Goal: Task Accomplishment & Management: Manage account settings

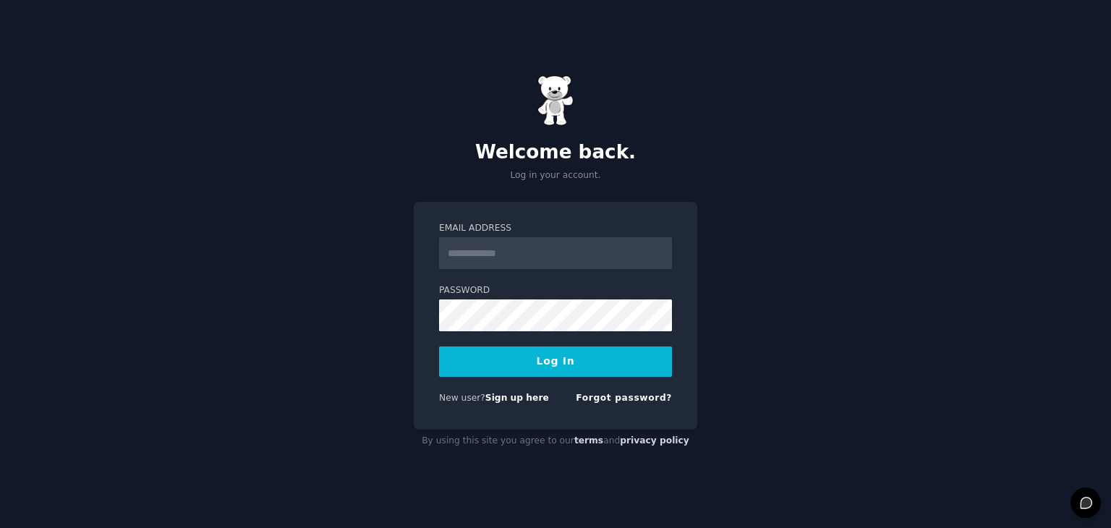
click at [630, 265] on input "Email Address" at bounding box center [555, 253] width 233 height 32
click at [459, 357] on button "Log In" at bounding box center [555, 361] width 233 height 30
type input "**********"
click at [563, 370] on button "Log In" at bounding box center [555, 361] width 233 height 30
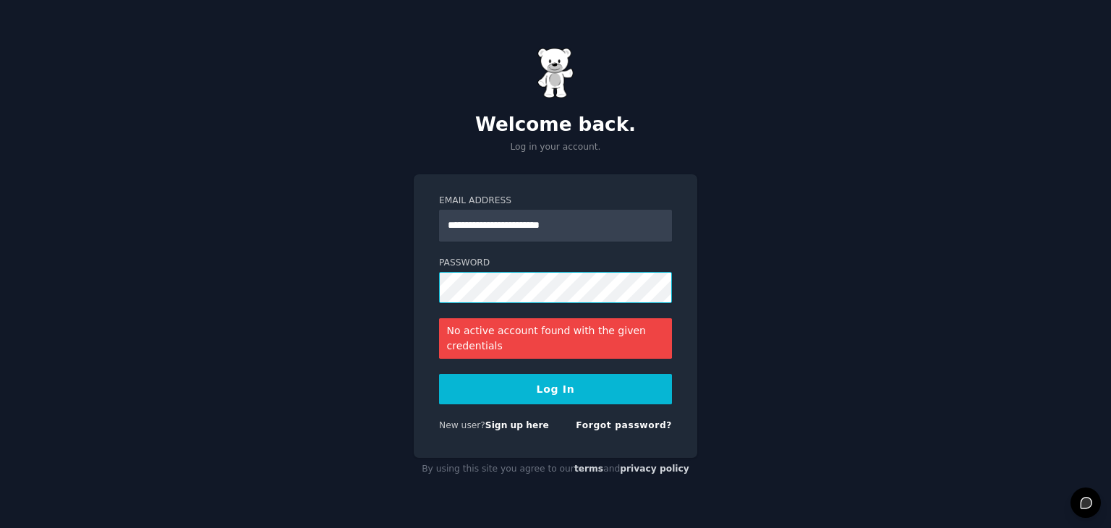
click at [439, 374] on button "Log In" at bounding box center [555, 389] width 233 height 30
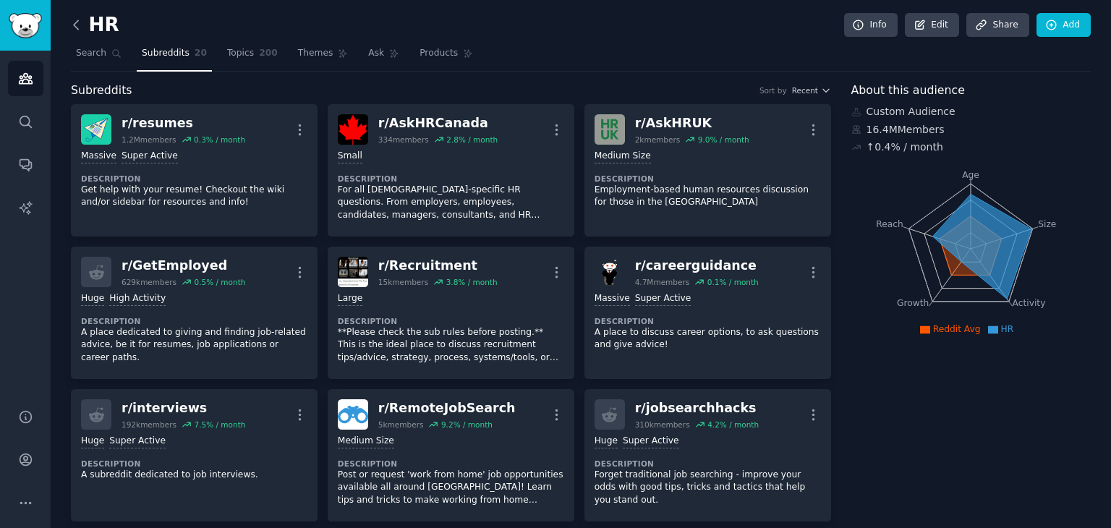
click at [80, 25] on icon at bounding box center [76, 24] width 15 height 15
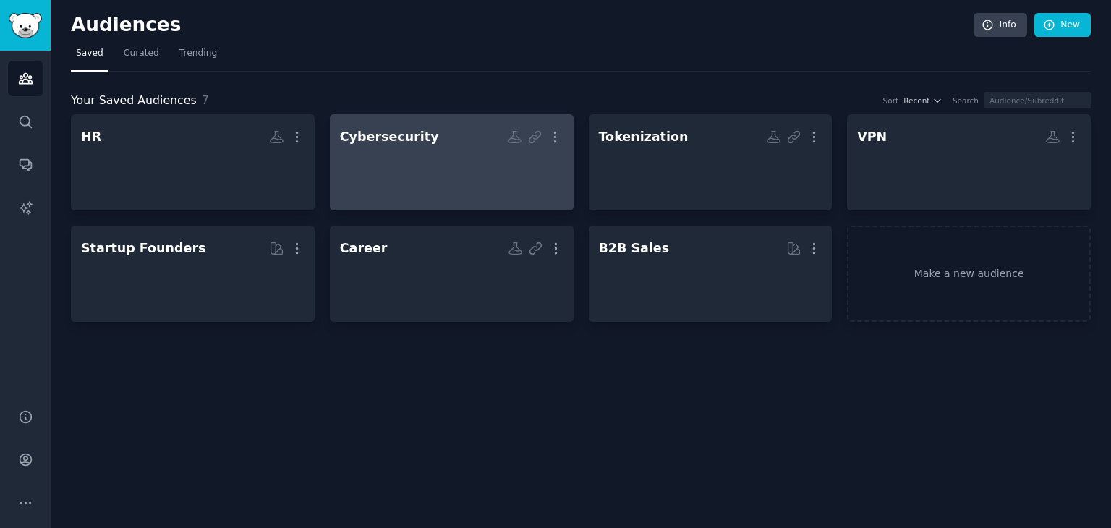
click at [411, 158] on div at bounding box center [451, 175] width 223 height 51
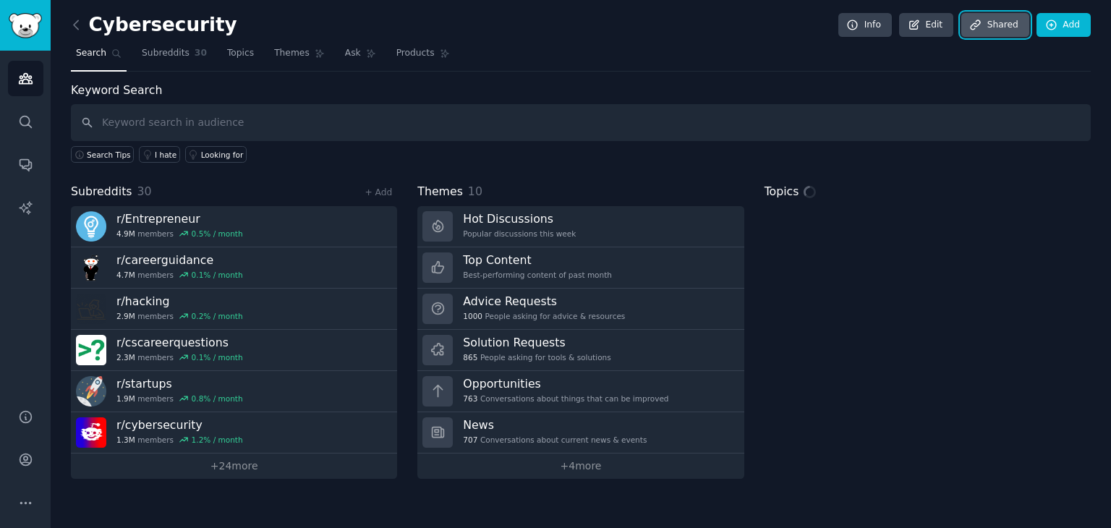
click at [989, 30] on link "Share d" at bounding box center [995, 25] width 68 height 25
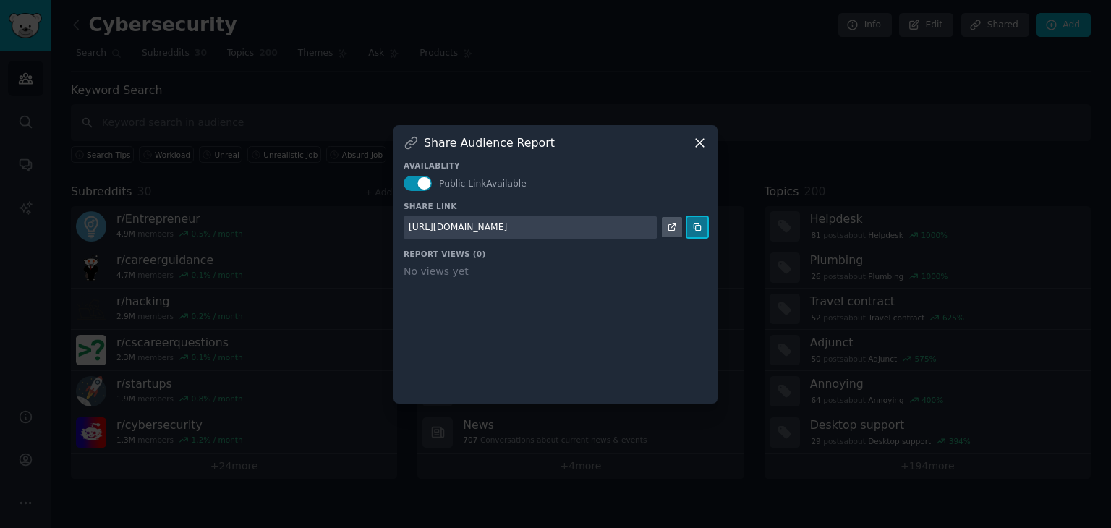
click at [694, 229] on icon at bounding box center [697, 227] width 10 height 10
click at [709, 149] on div "Share Audience Report Availablity Public Link Available Share Link [URL][DOMAIN…" at bounding box center [555, 264] width 324 height 278
click at [701, 148] on icon at bounding box center [699, 142] width 15 height 15
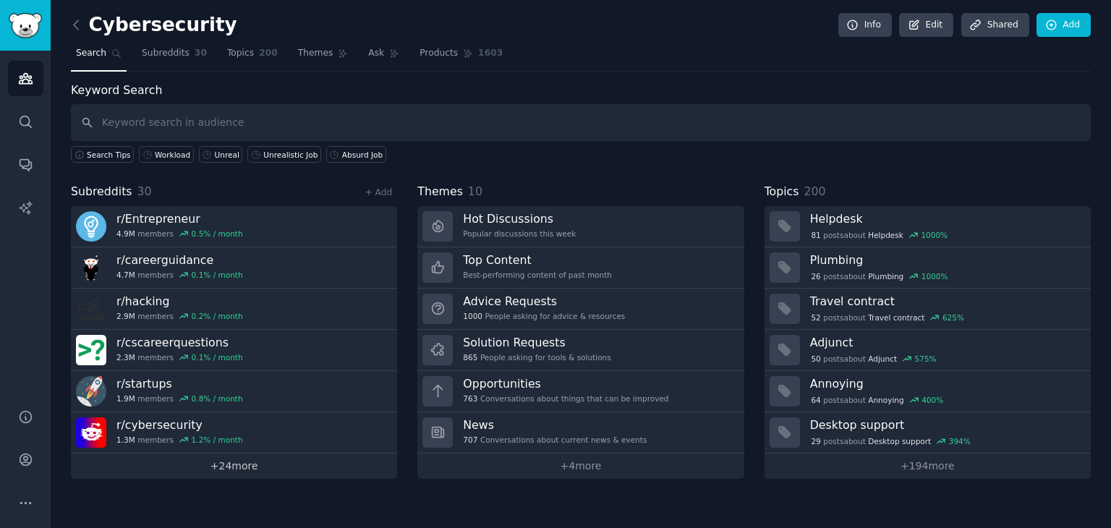
click at [258, 466] on link "+ 24 more" at bounding box center [234, 465] width 326 height 25
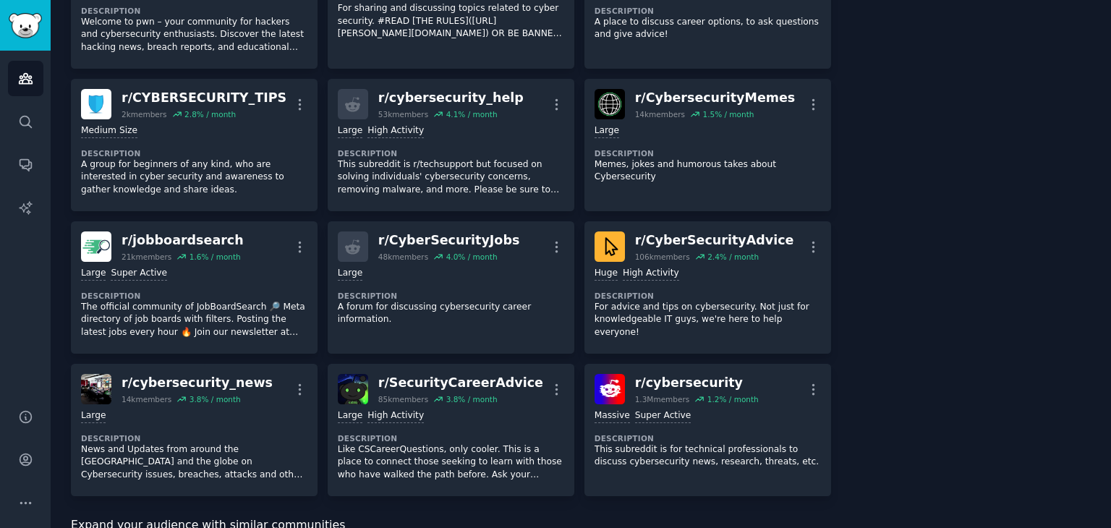
scroll to position [1022, 0]
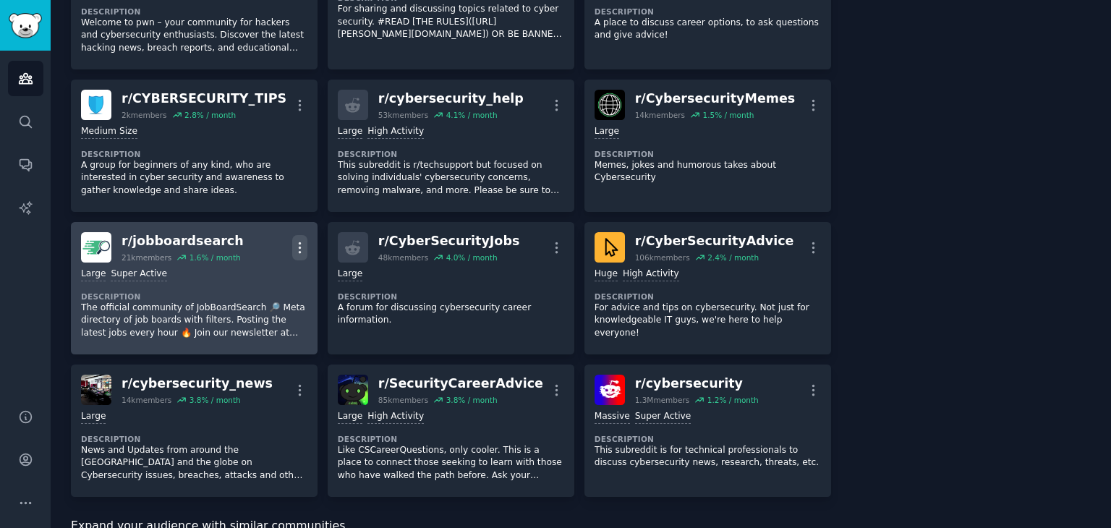
click at [300, 240] on icon "button" at bounding box center [299, 247] width 15 height 15
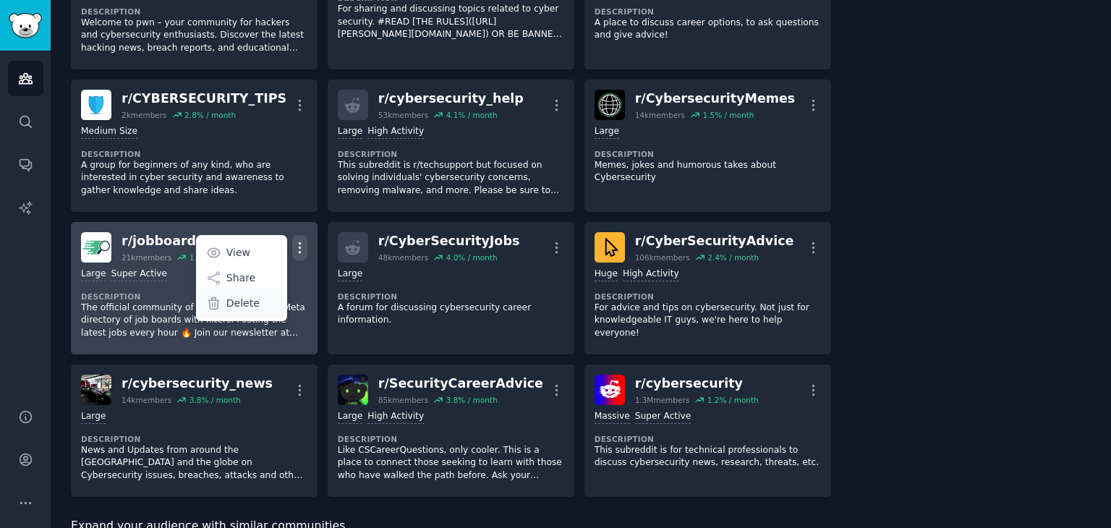
click at [255, 288] on div "Delete" at bounding box center [241, 303] width 86 height 30
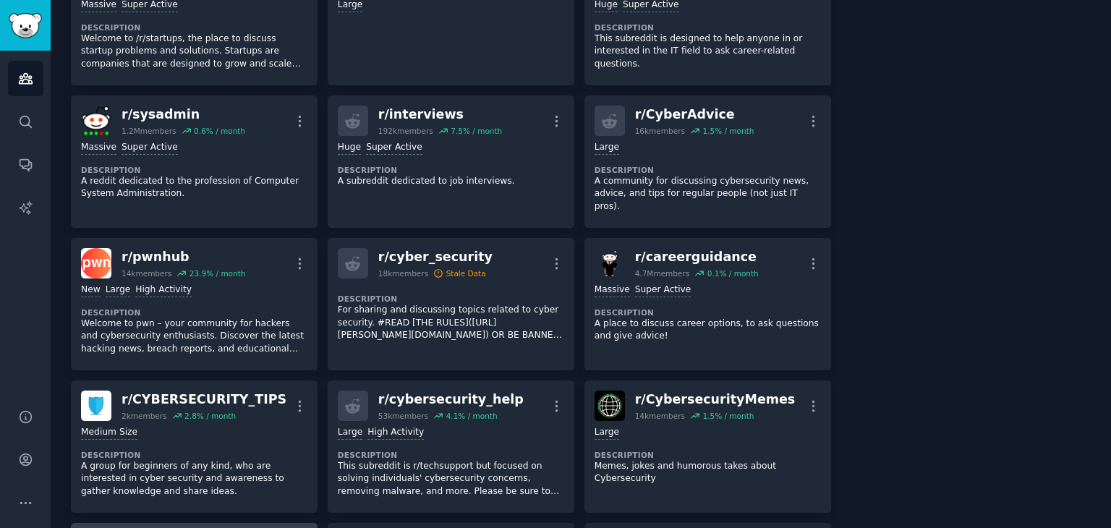
scroll to position [718, 0]
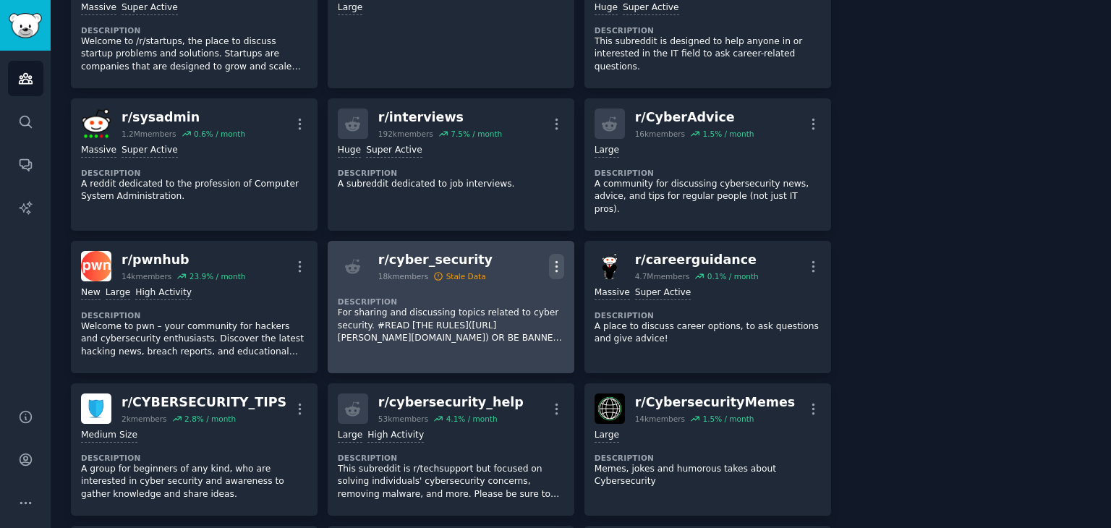
click at [550, 259] on icon "button" at bounding box center [556, 266] width 15 height 15
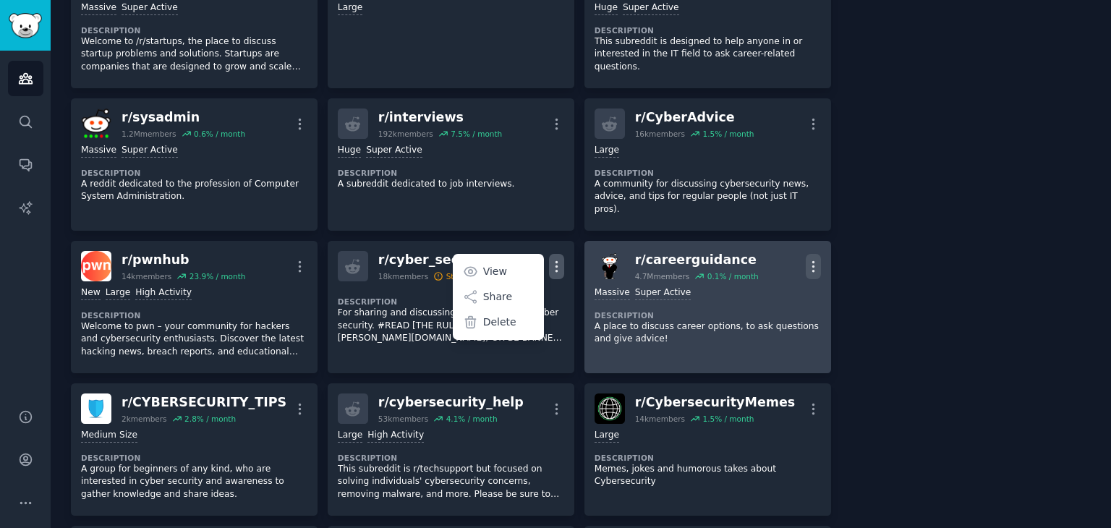
click at [812, 259] on icon "button" at bounding box center [813, 266] width 15 height 15
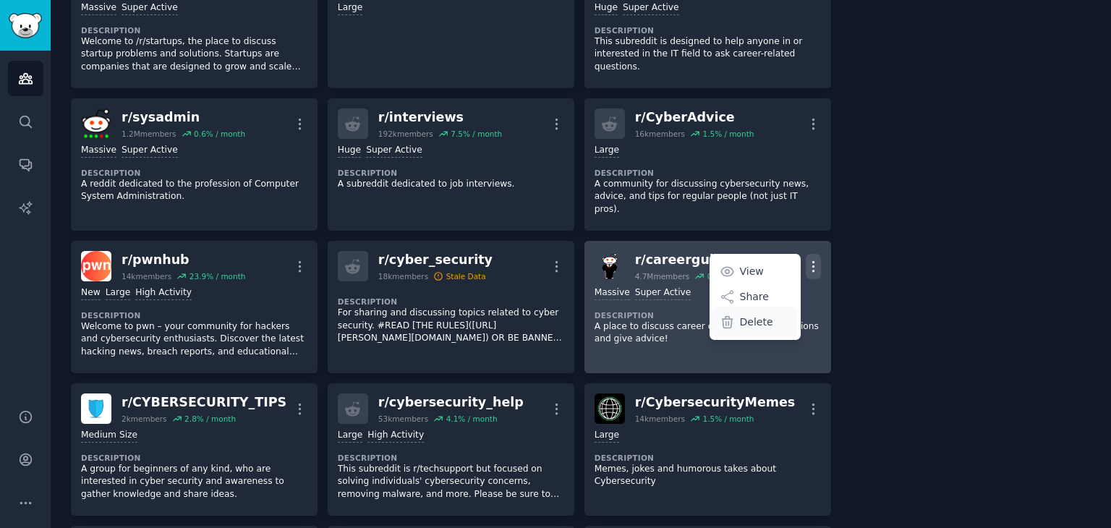
click at [761, 315] on p "Delete" at bounding box center [756, 322] width 33 height 15
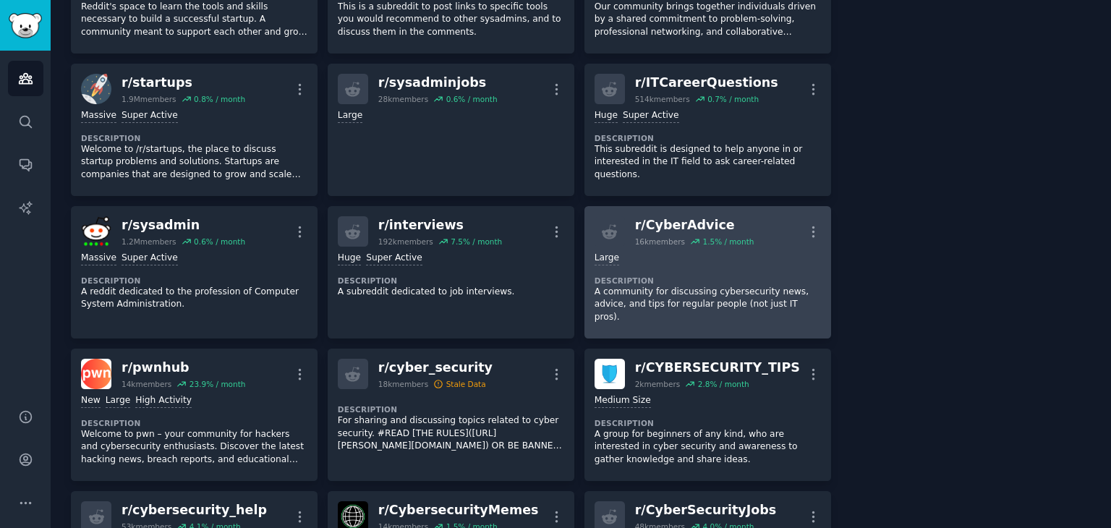
scroll to position [602, 0]
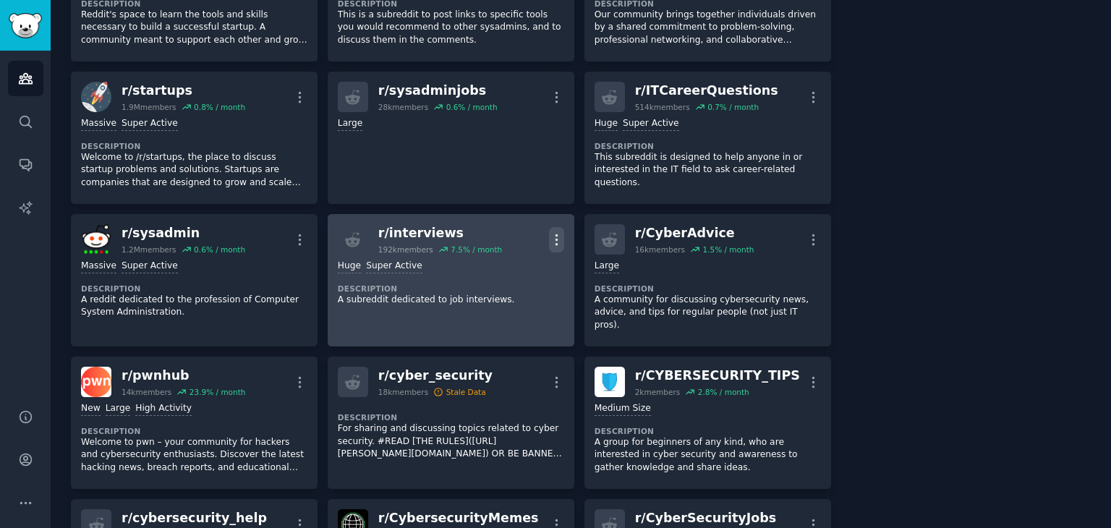
click at [550, 238] on icon "button" at bounding box center [556, 239] width 15 height 15
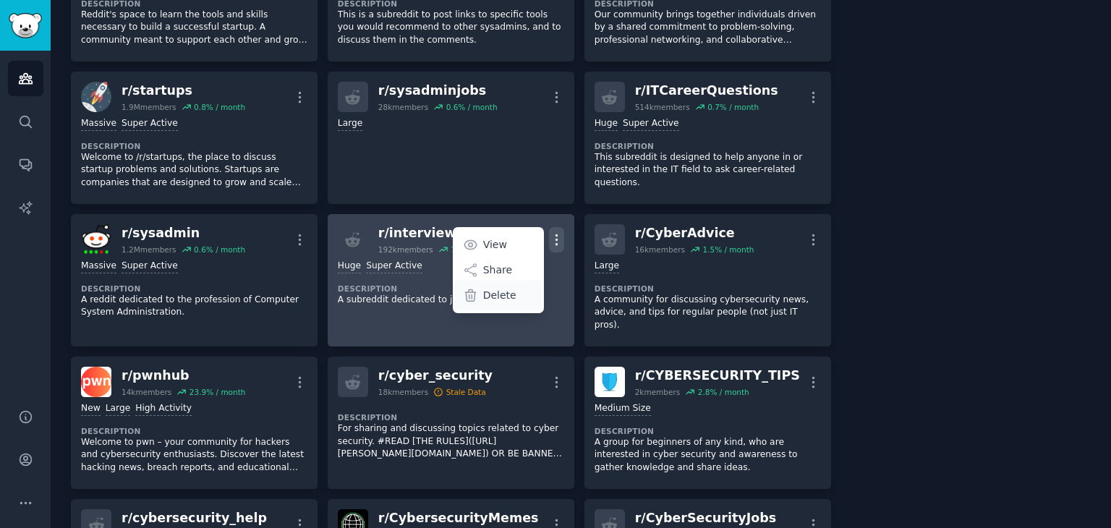
click at [509, 292] on p "Delete" at bounding box center [499, 295] width 33 height 15
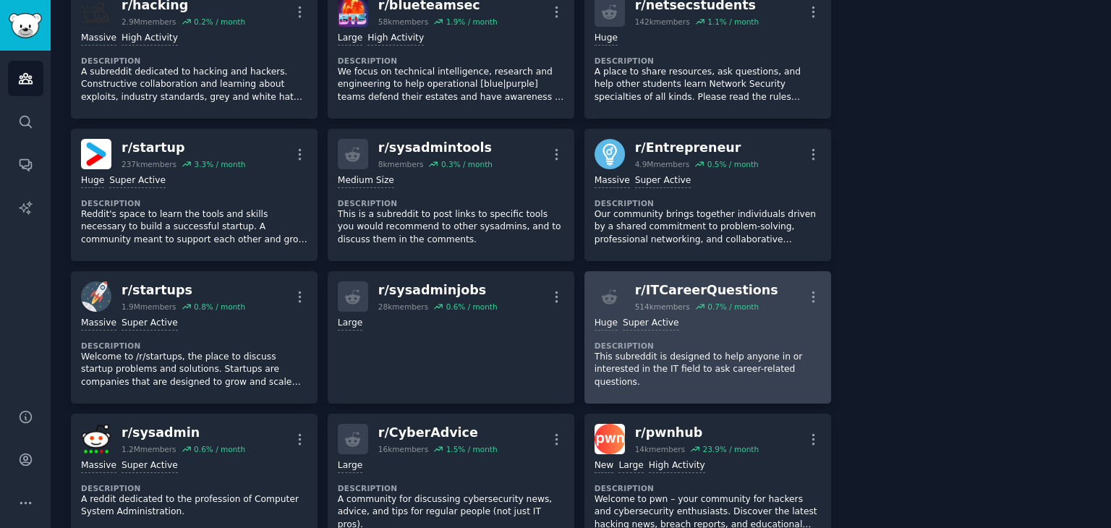
scroll to position [402, 0]
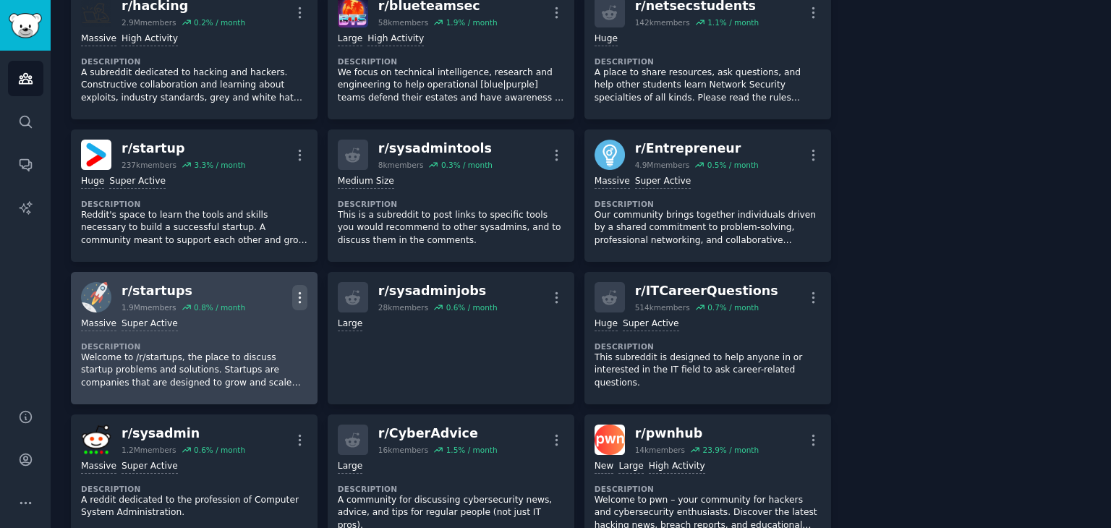
click at [299, 301] on icon "button" at bounding box center [299, 297] width 1 height 10
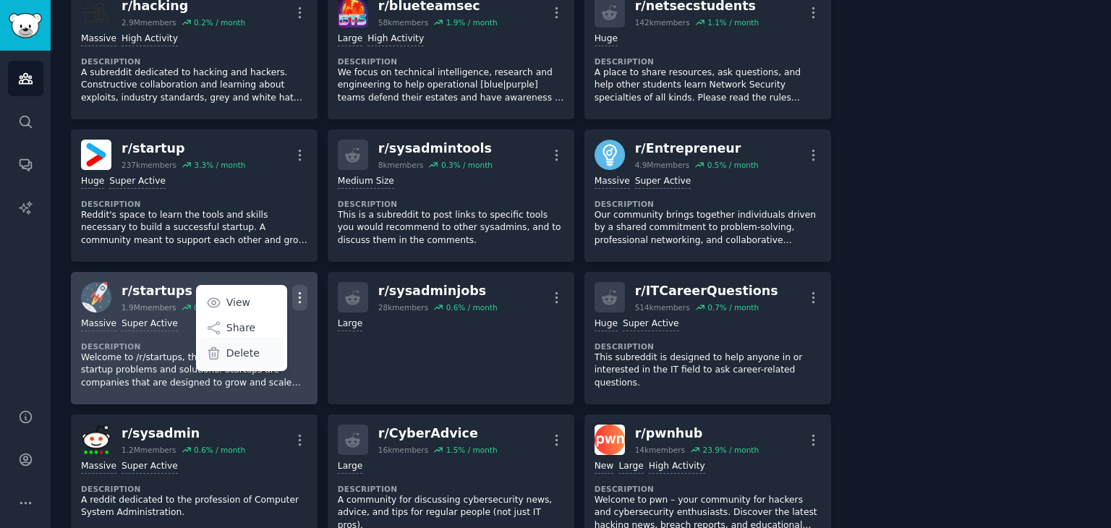
click at [273, 351] on div "Delete" at bounding box center [241, 353] width 86 height 30
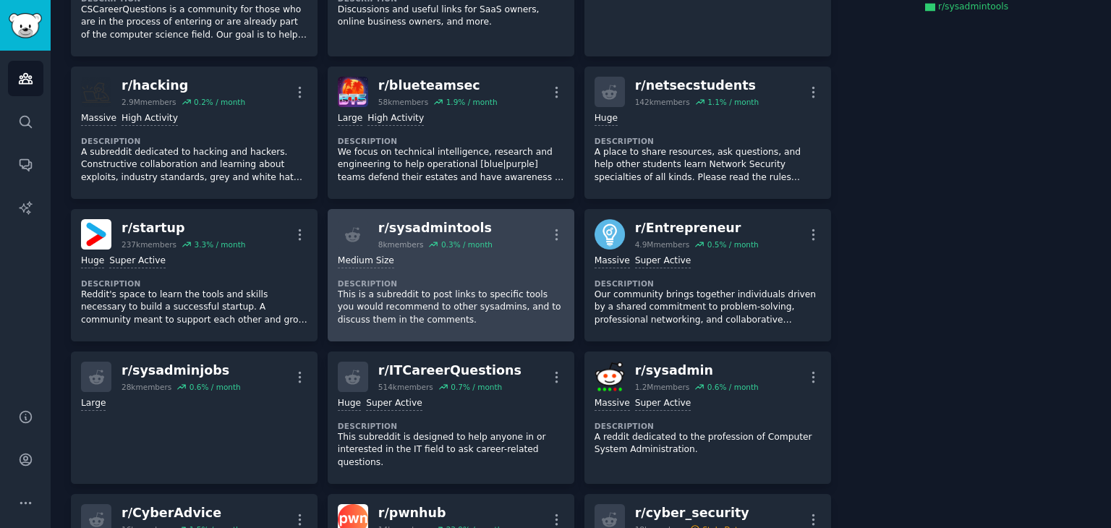
scroll to position [320, 0]
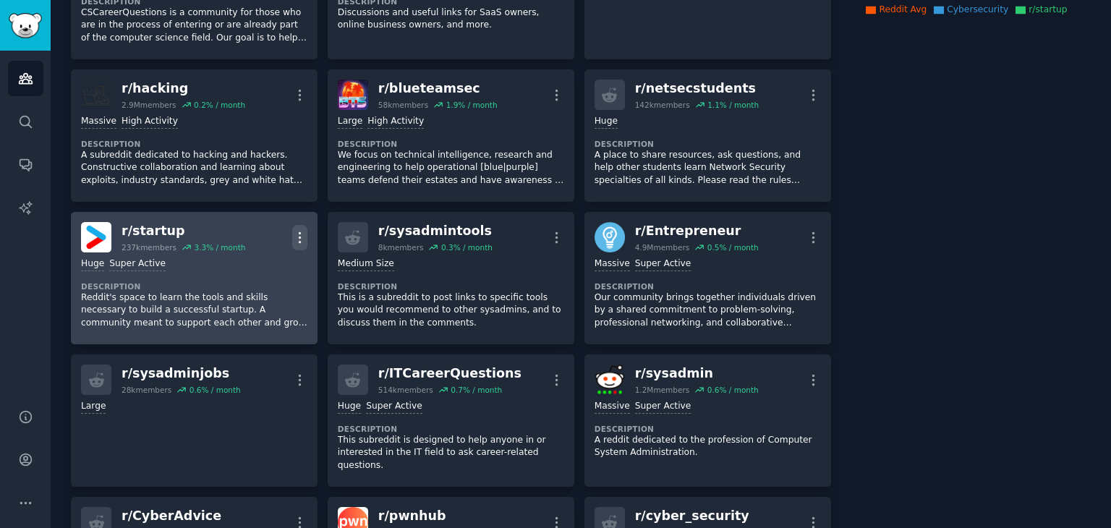
click at [300, 230] on icon "button" at bounding box center [299, 237] width 15 height 15
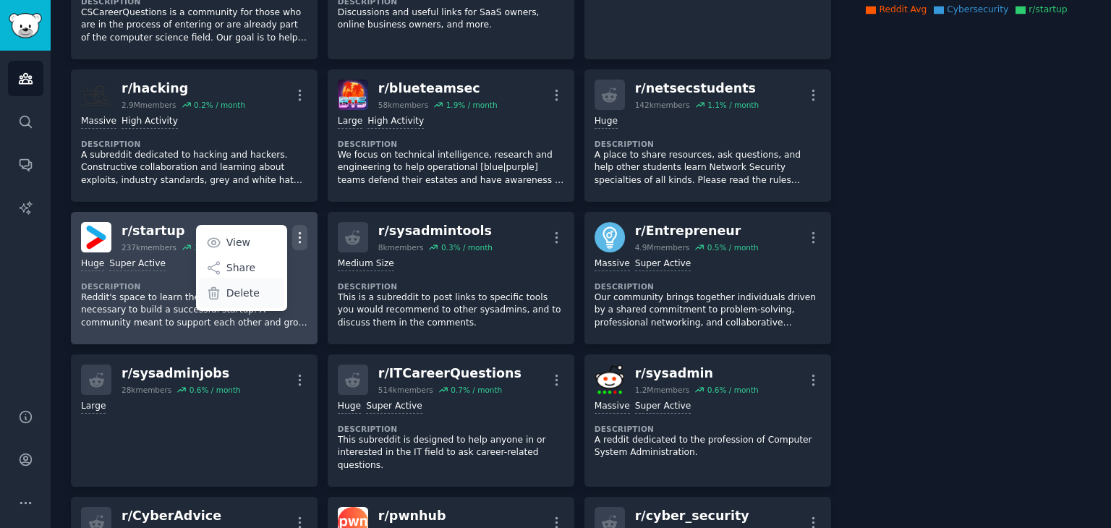
click at [257, 291] on div "Delete" at bounding box center [241, 293] width 86 height 30
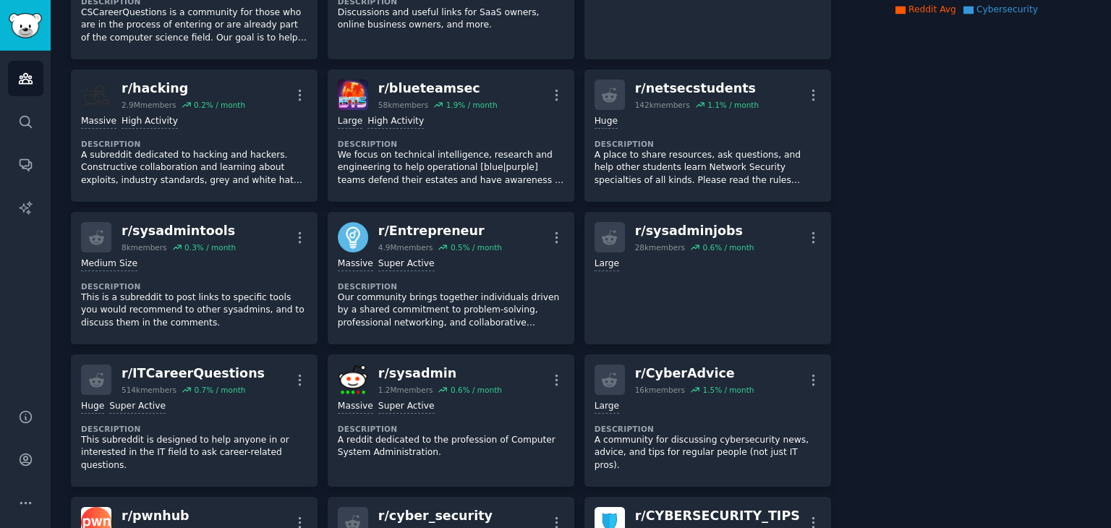
scroll to position [288, 0]
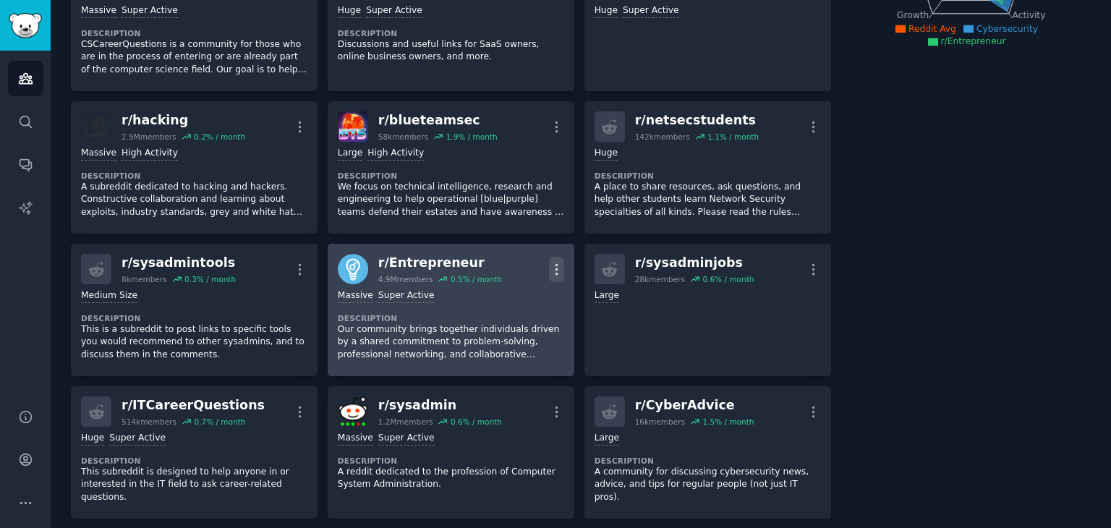
click at [550, 265] on icon "button" at bounding box center [556, 269] width 15 height 15
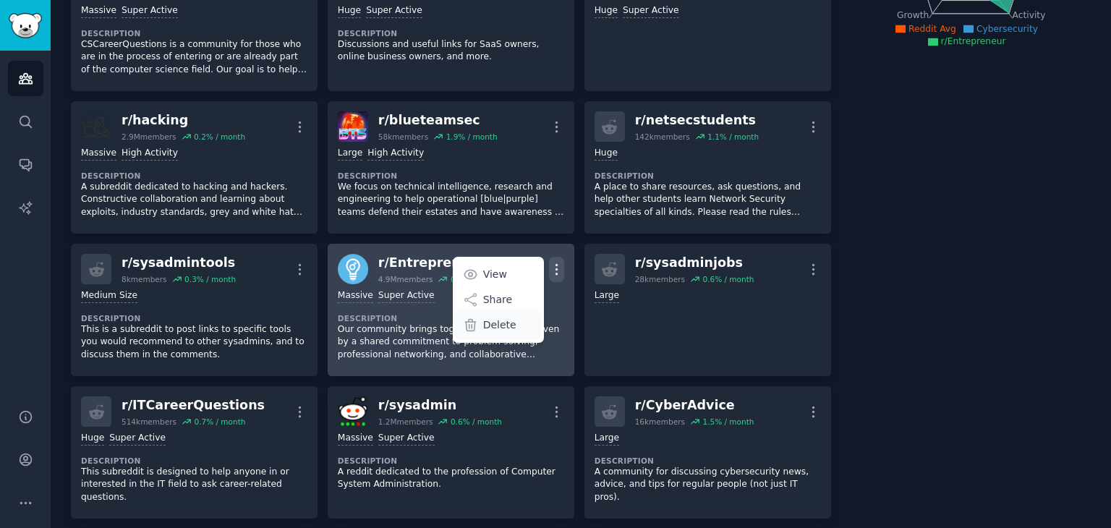
click at [512, 322] on div "Delete" at bounding box center [498, 325] width 86 height 30
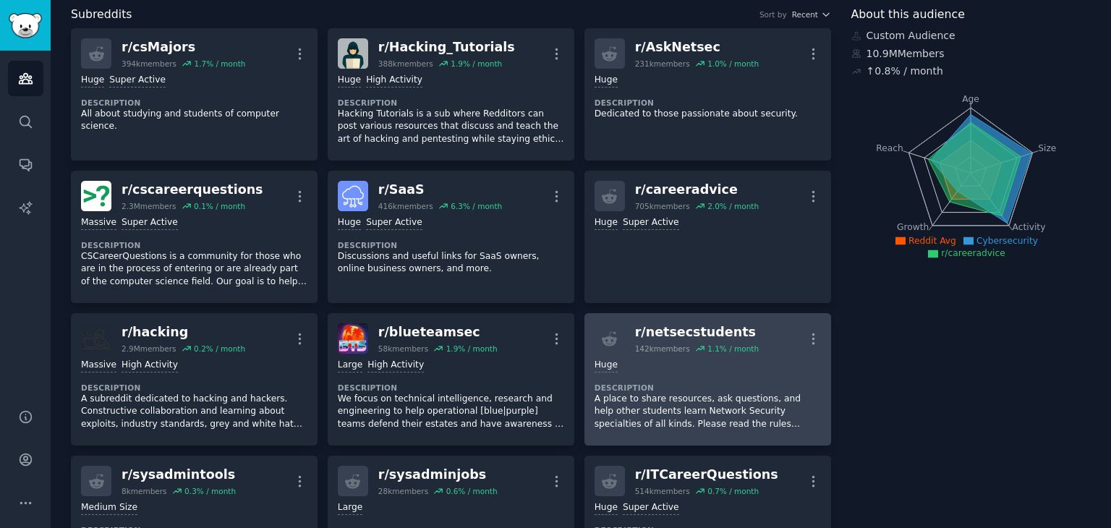
scroll to position [72, 0]
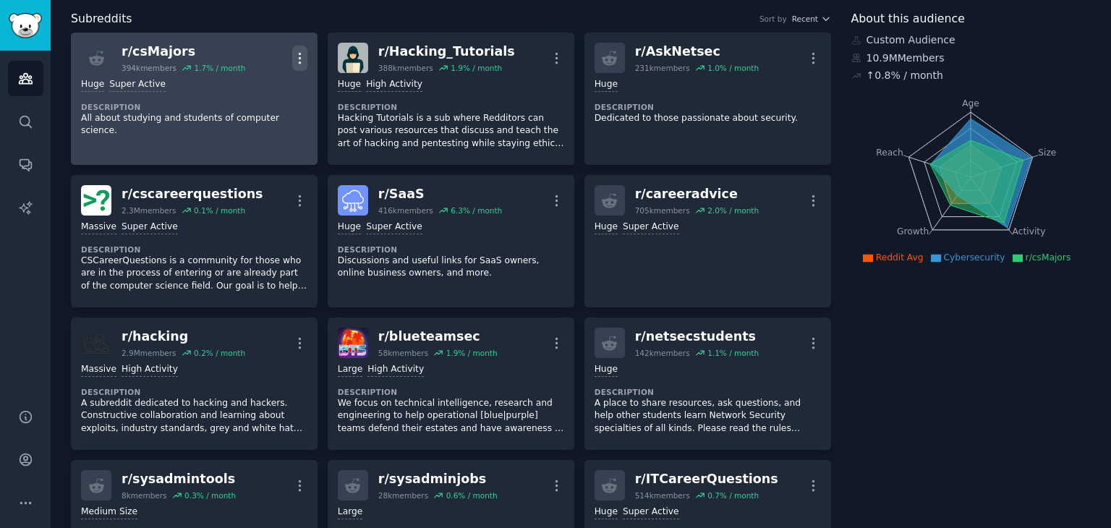
click at [300, 51] on icon "button" at bounding box center [299, 58] width 15 height 15
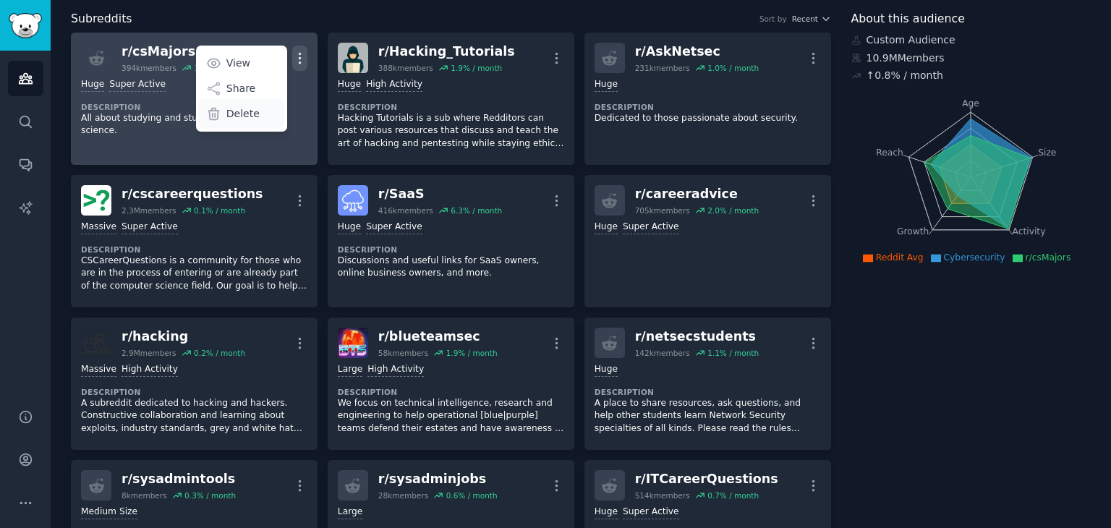
click at [274, 119] on div "Delete" at bounding box center [241, 113] width 86 height 30
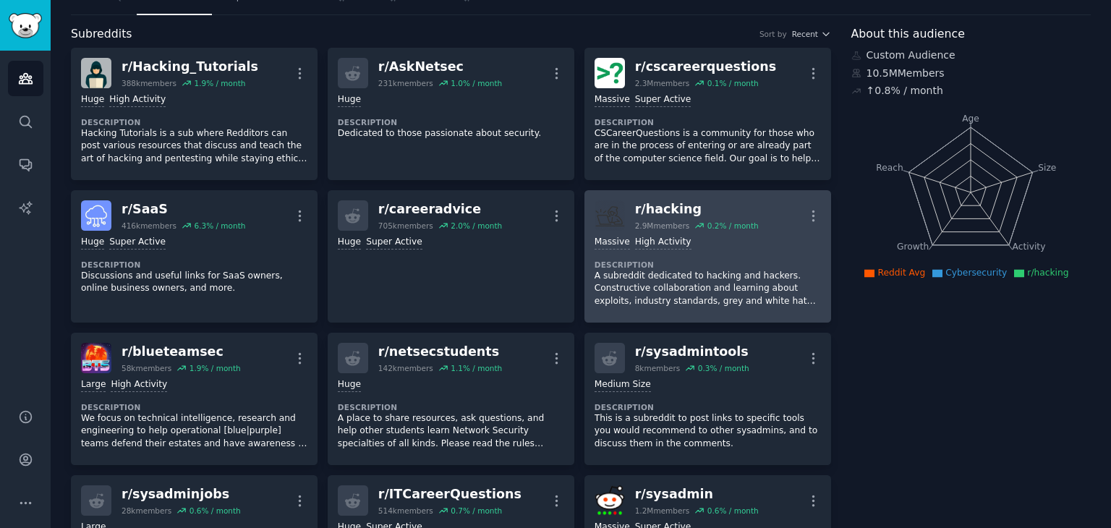
scroll to position [54, 0]
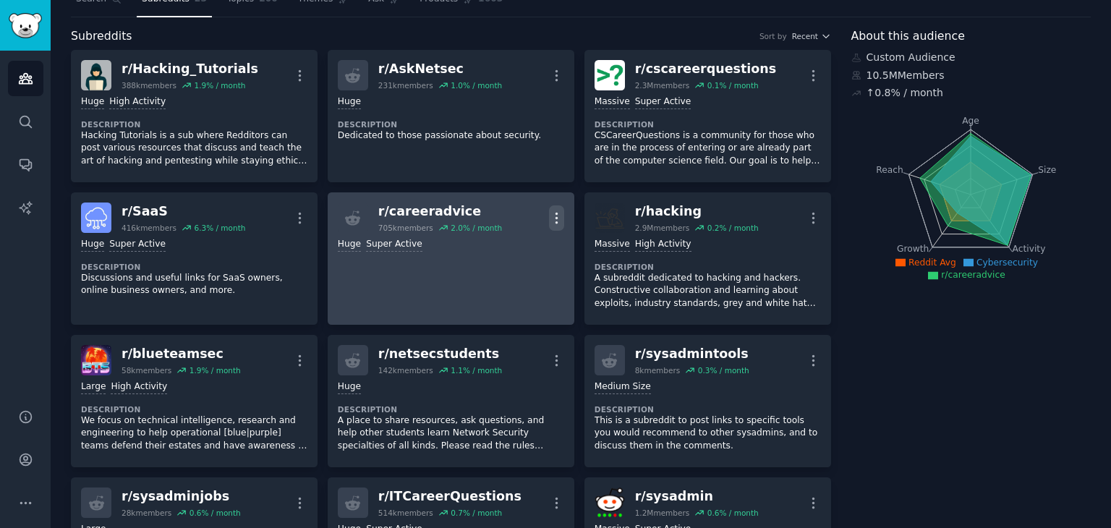
click at [551, 215] on icon "button" at bounding box center [556, 217] width 15 height 15
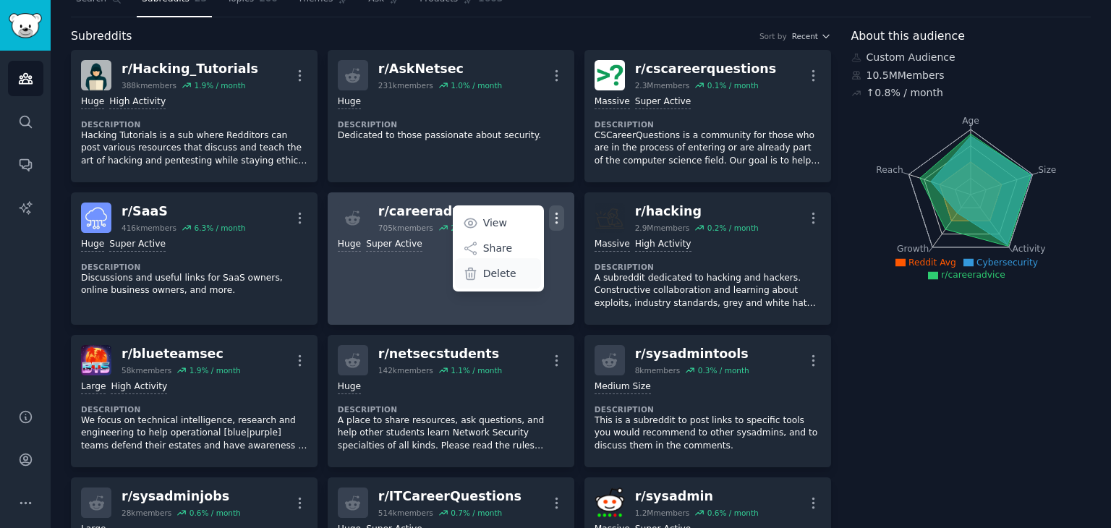
click at [503, 266] on p "Delete" at bounding box center [499, 273] width 33 height 15
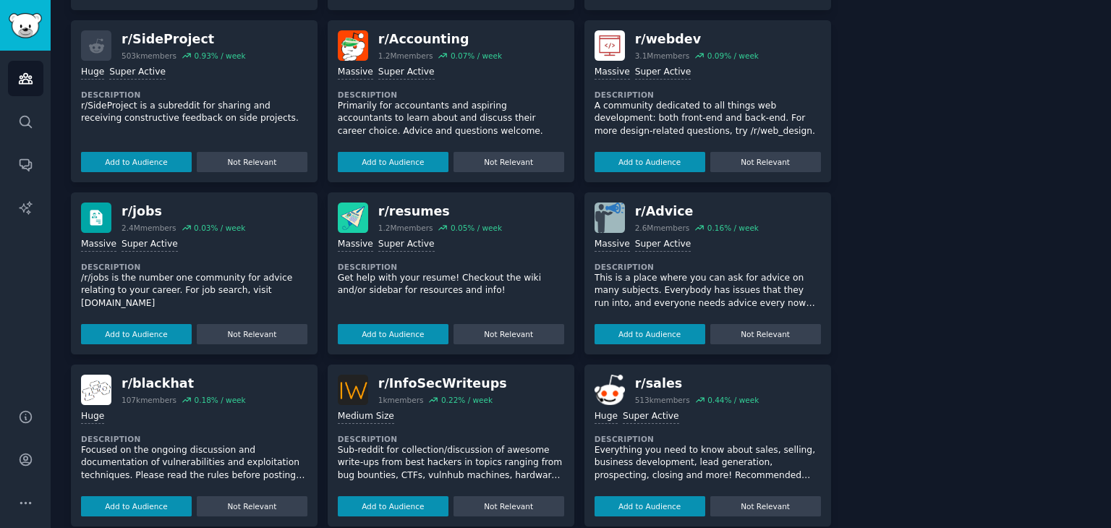
scroll to position [1420, 0]
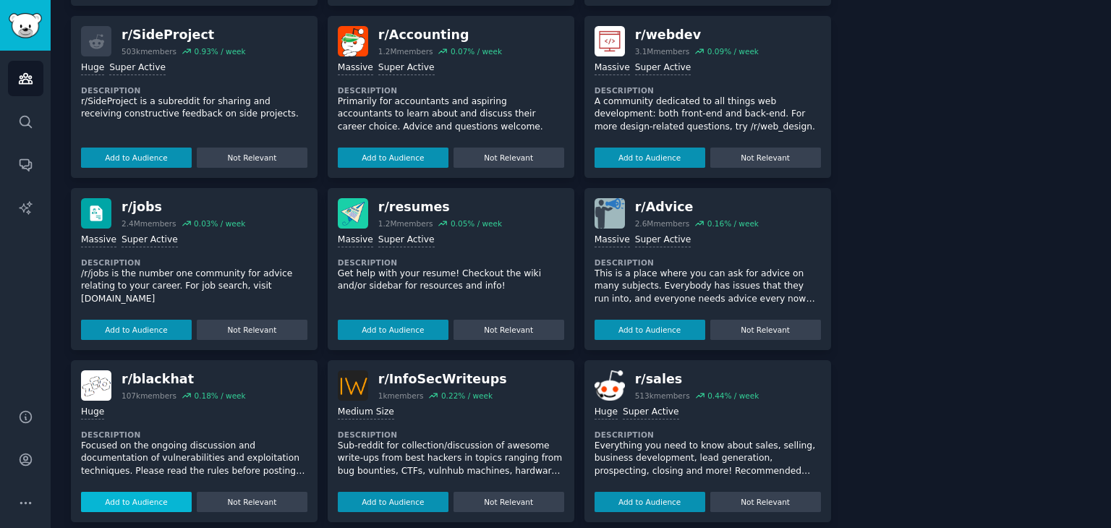
click at [155, 492] on button "Add to Audience" at bounding box center [136, 502] width 111 height 20
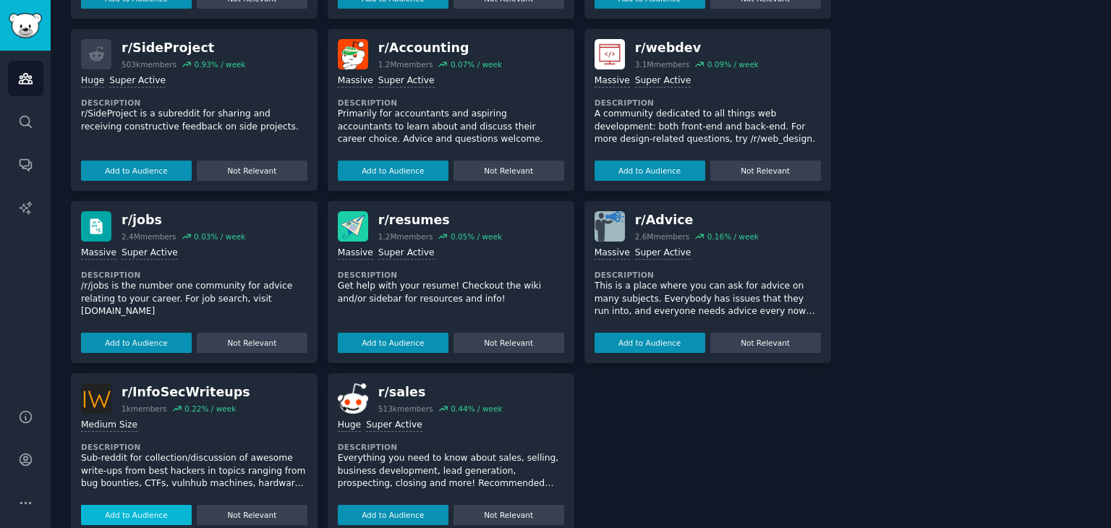
scroll to position [1433, 0]
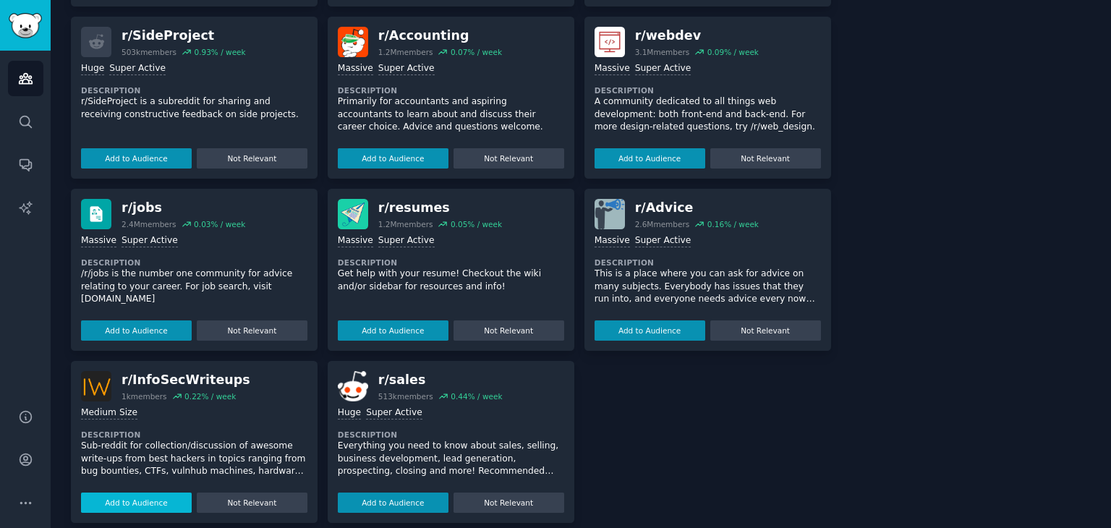
click at [154, 492] on button "Add to Audience" at bounding box center [136, 502] width 111 height 20
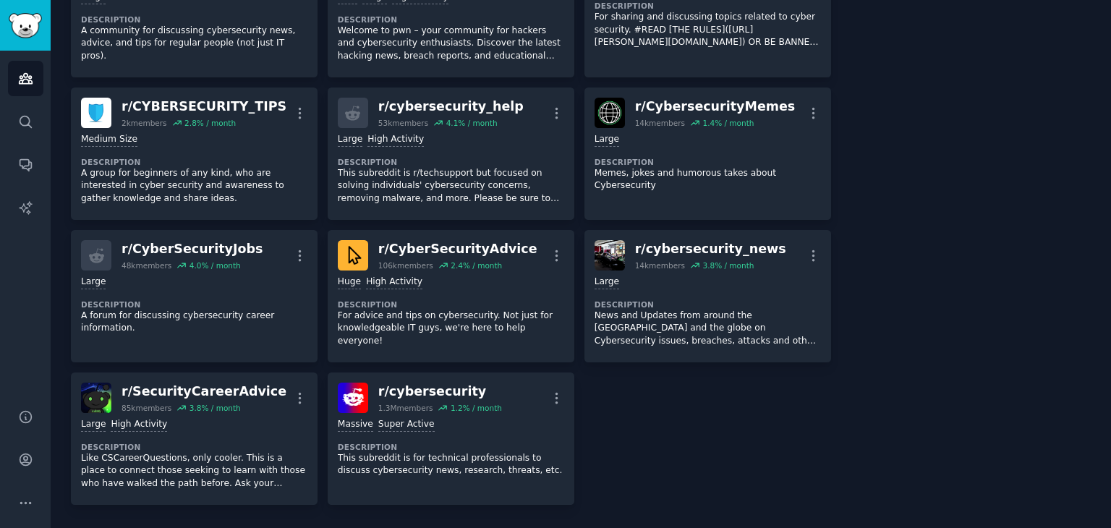
scroll to position [0, 0]
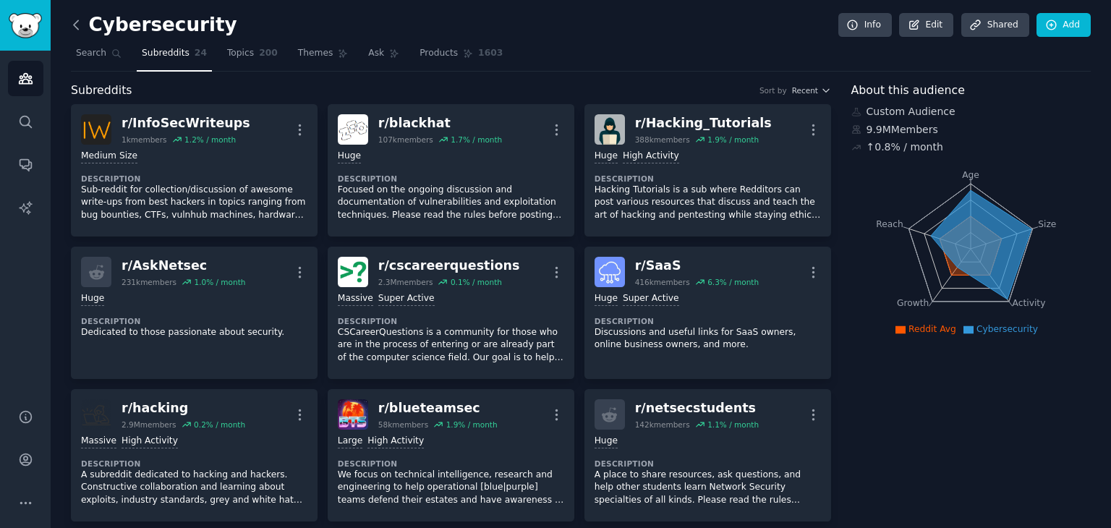
click at [77, 25] on icon at bounding box center [76, 24] width 15 height 15
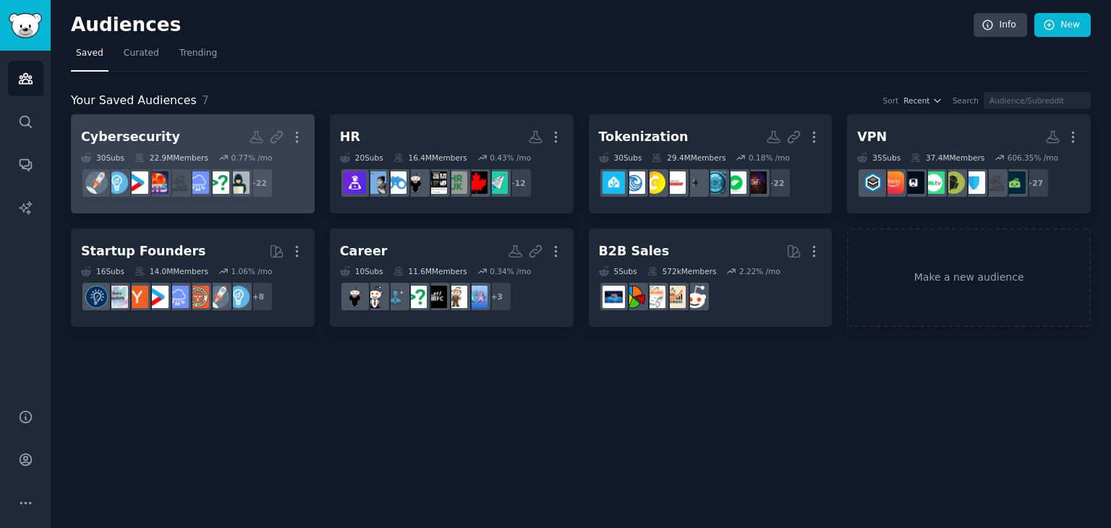
click at [184, 119] on link "Cybersecurity More 30 Sub s 22.9M Members 0.77 % /mo + 22" at bounding box center [193, 163] width 244 height 99
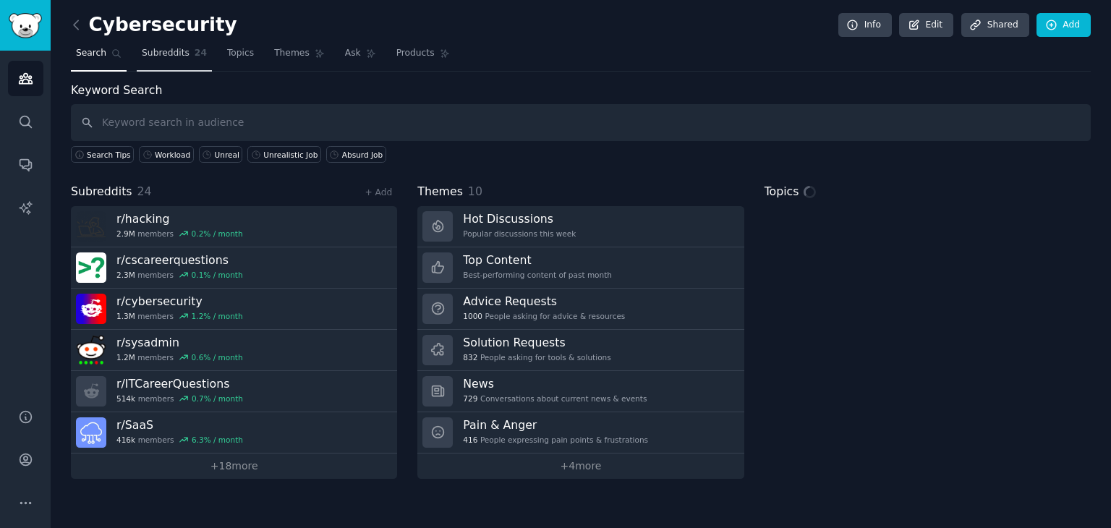
click at [162, 67] on link "Subreddits 24" at bounding box center [174, 57] width 75 height 30
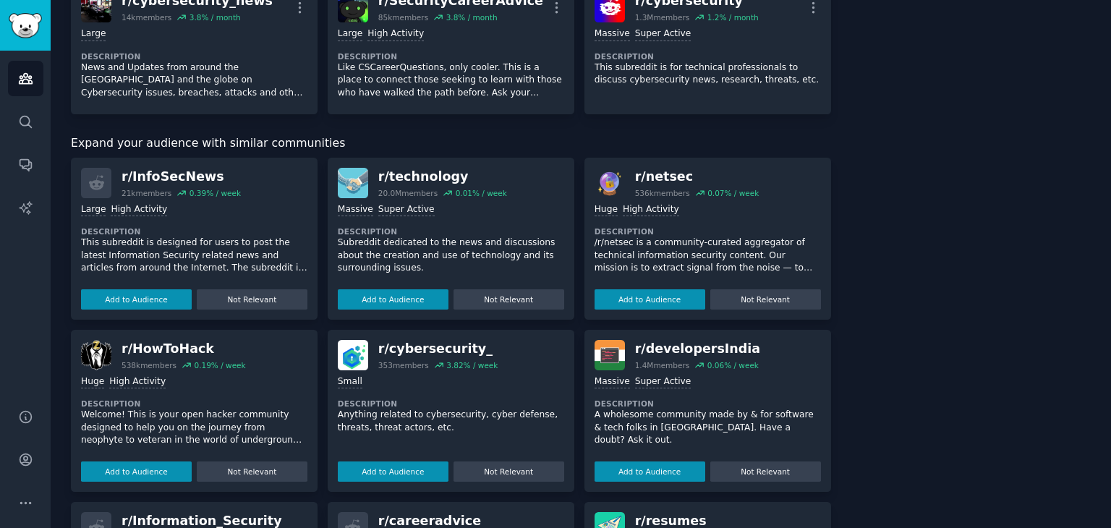
scroll to position [1121, 0]
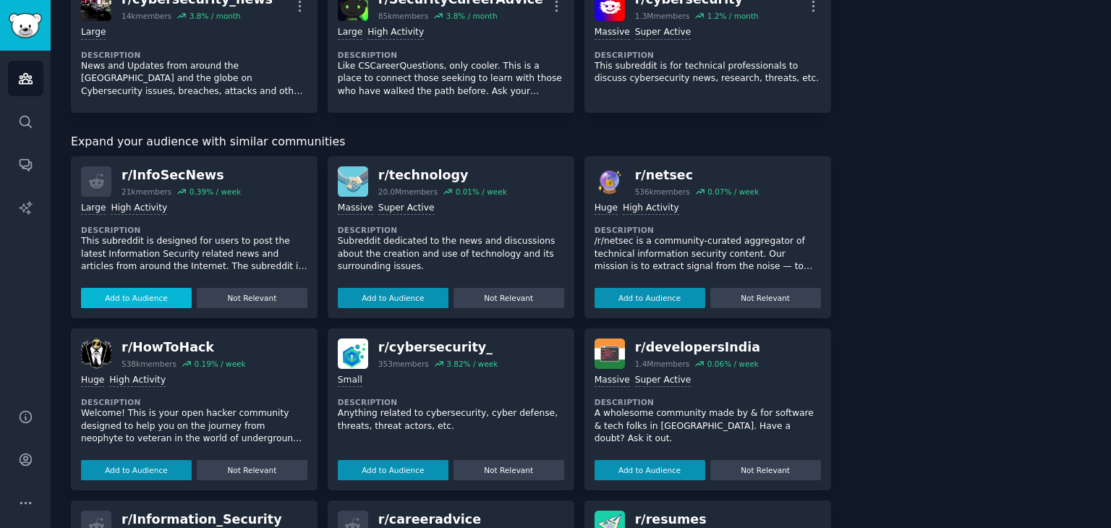
click at [133, 288] on button "Add to Audience" at bounding box center [136, 298] width 111 height 20
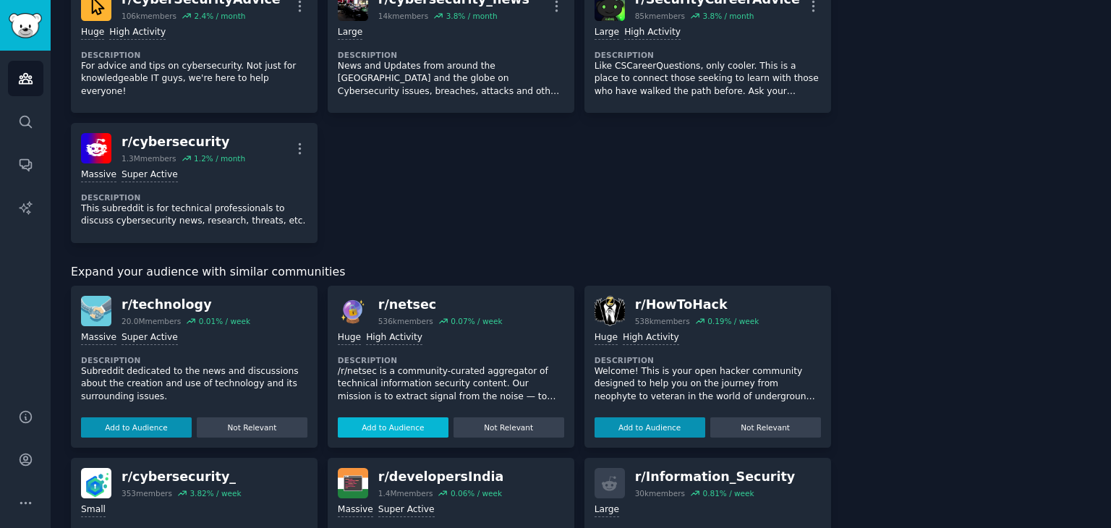
click at [417, 417] on button "Add to Audience" at bounding box center [393, 427] width 111 height 20
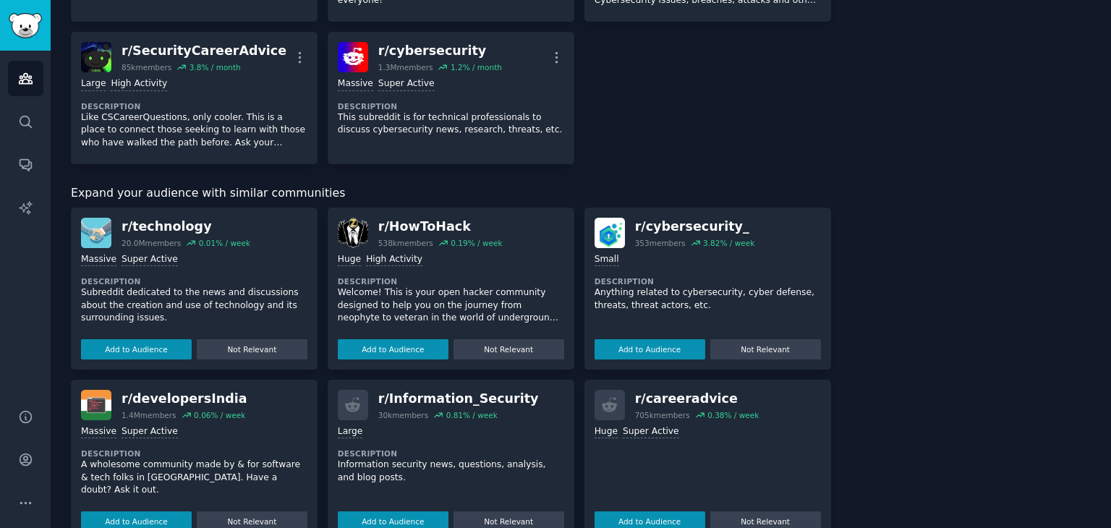
scroll to position [1219, 0]
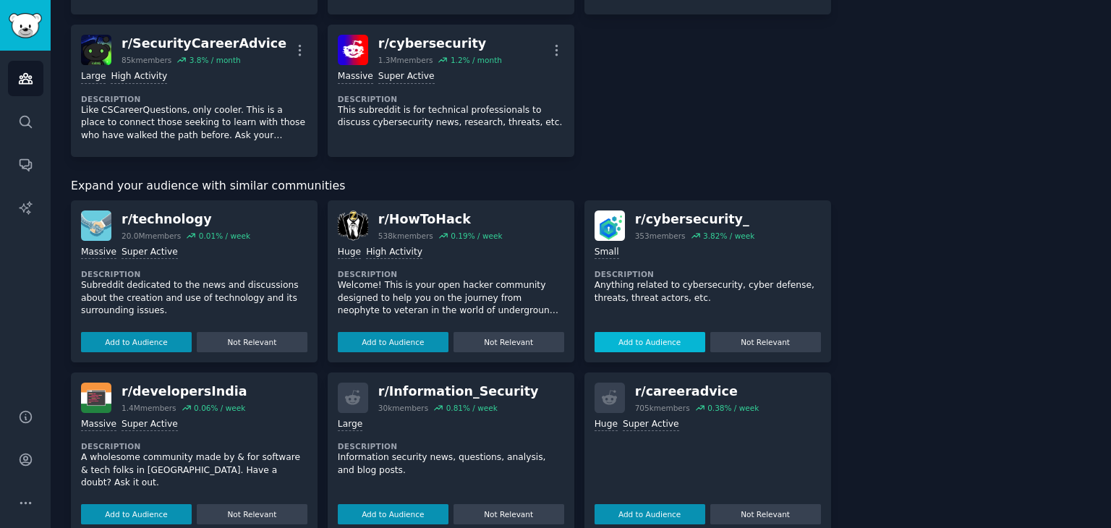
click at [639, 332] on button "Add to Audience" at bounding box center [649, 342] width 111 height 20
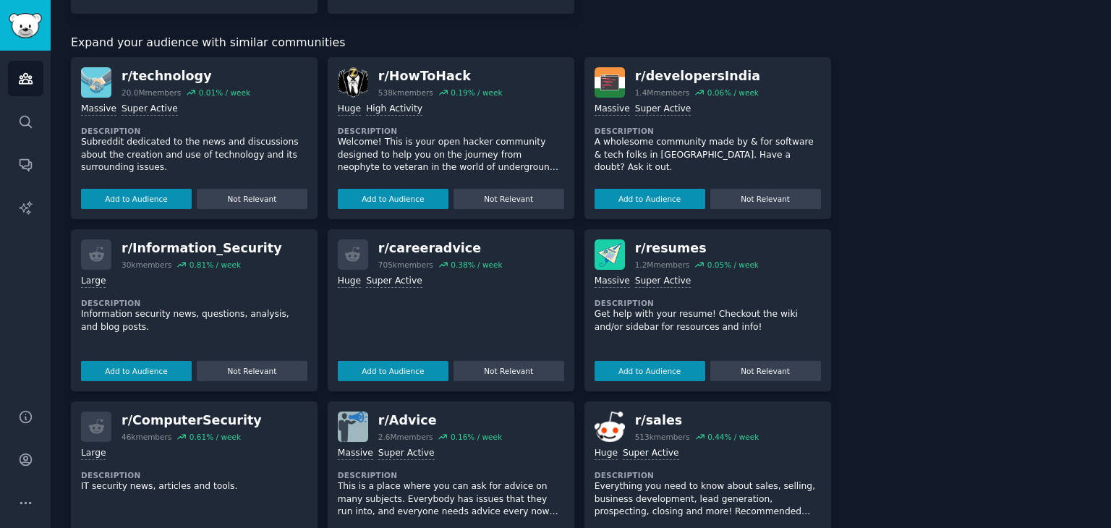
scroll to position [1364, 0]
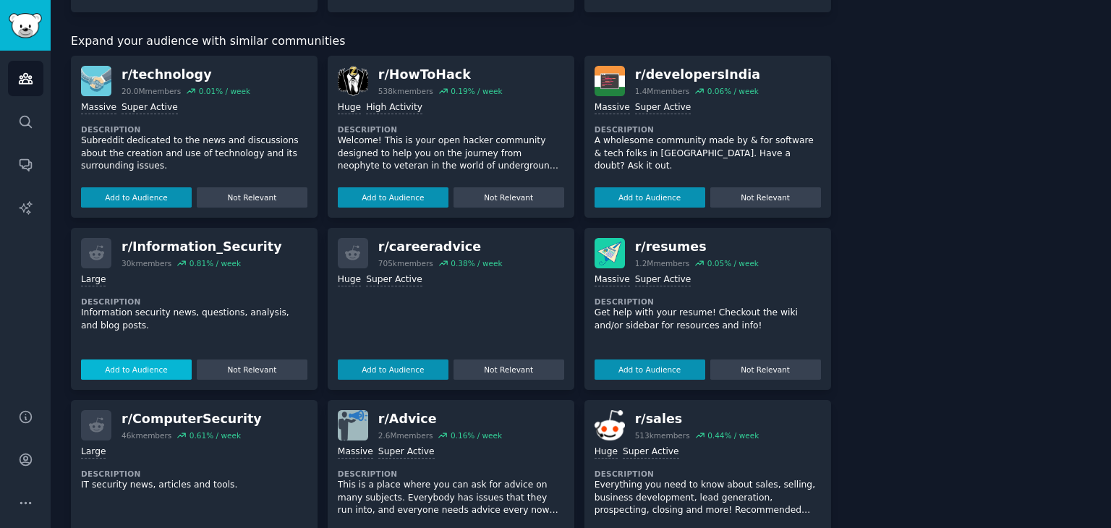
click at [169, 359] on button "Add to Audience" at bounding box center [136, 369] width 111 height 20
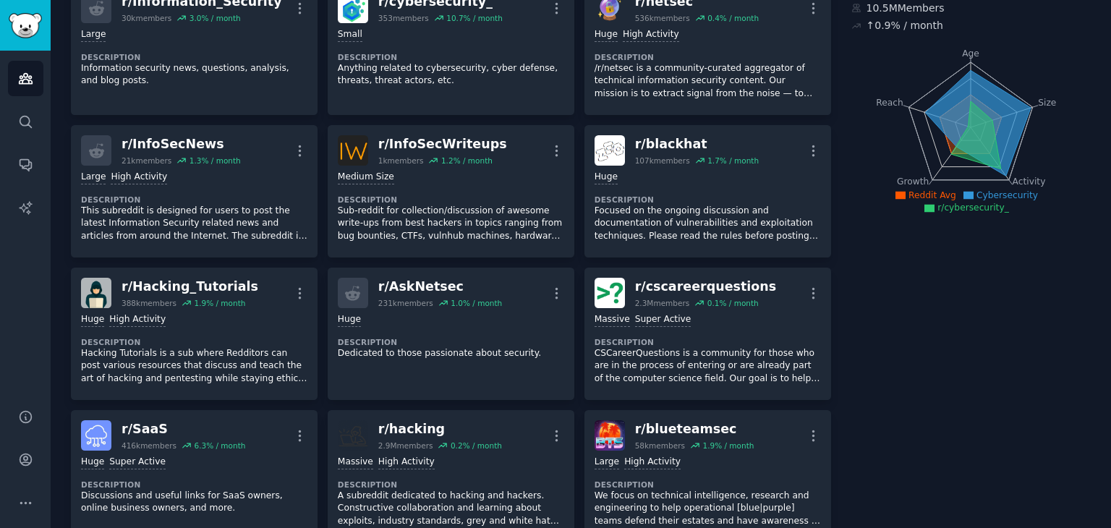
scroll to position [0, 0]
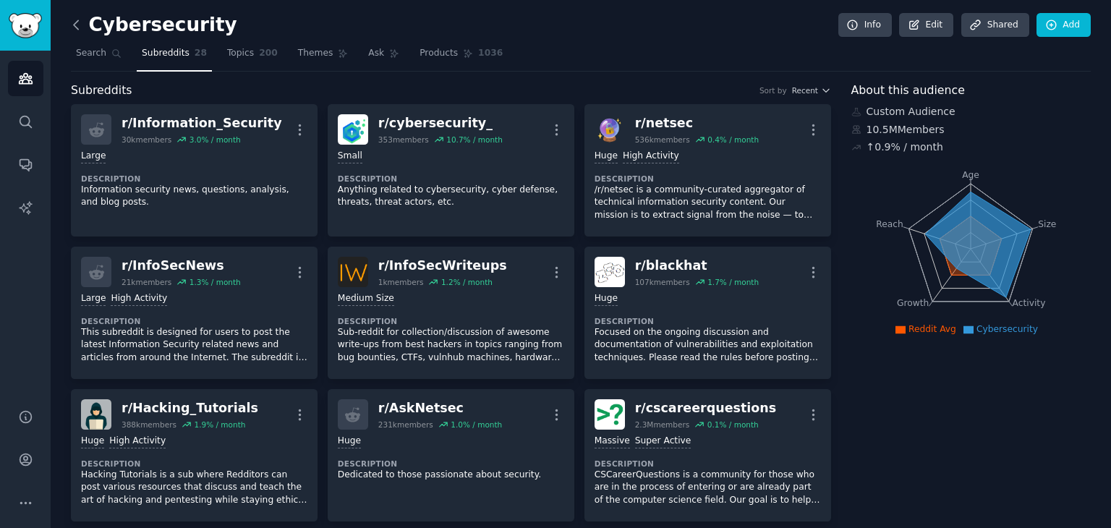
click at [77, 30] on icon at bounding box center [76, 24] width 15 height 15
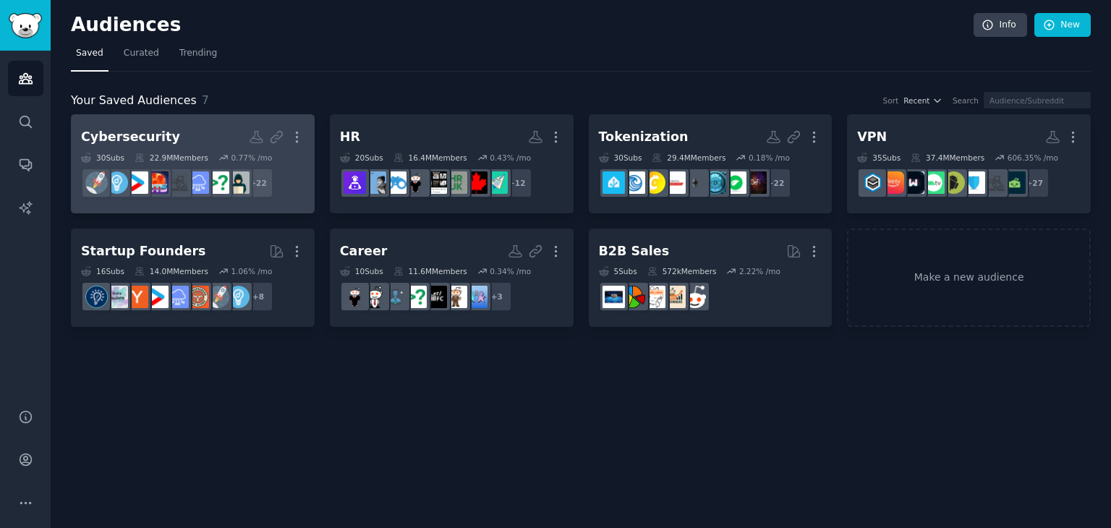
click at [216, 127] on h2 "Cybersecurity Custom Audience More" at bounding box center [192, 136] width 223 height 25
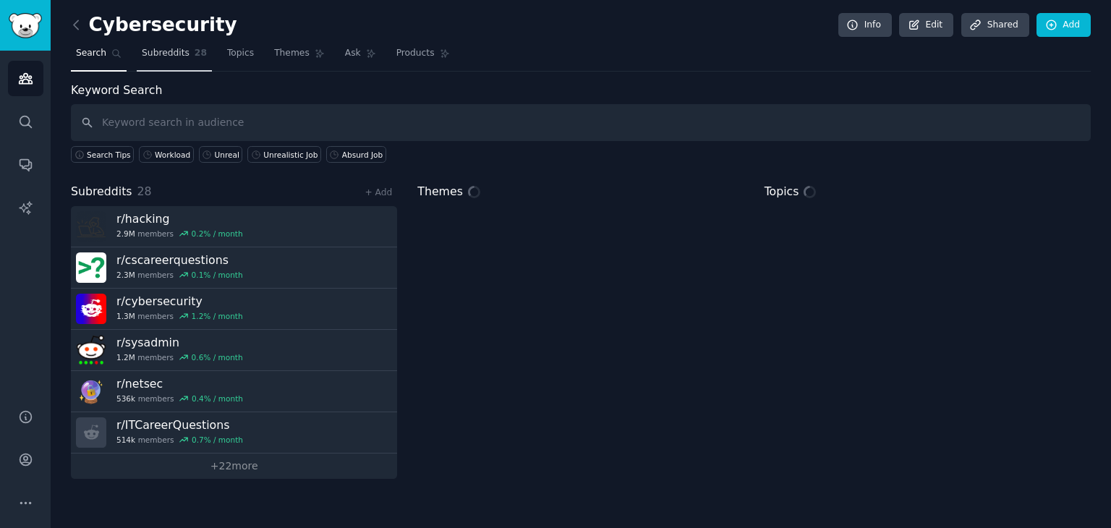
click at [195, 58] on span "28" at bounding box center [201, 53] width 12 height 13
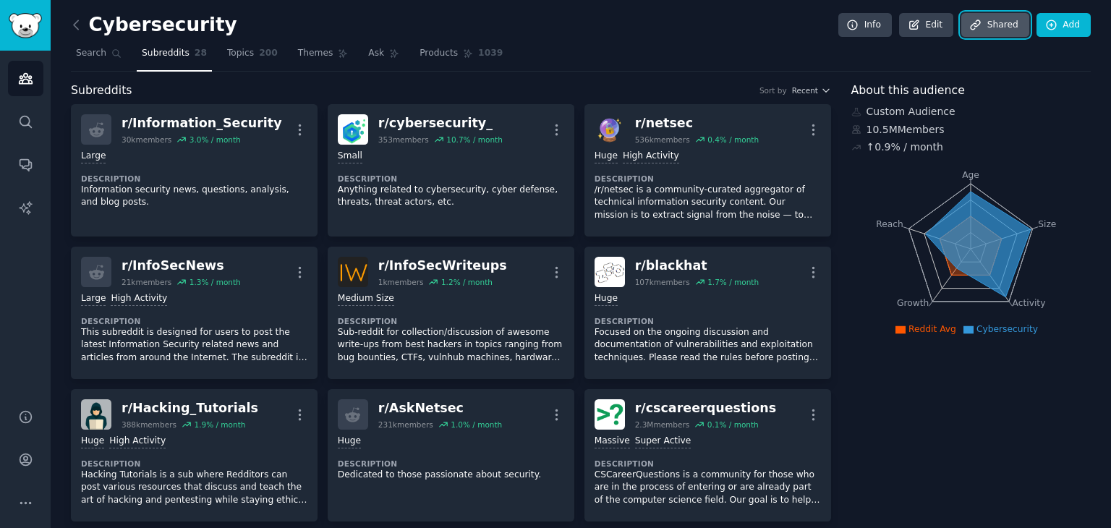
click at [991, 27] on link "Share d" at bounding box center [995, 25] width 68 height 25
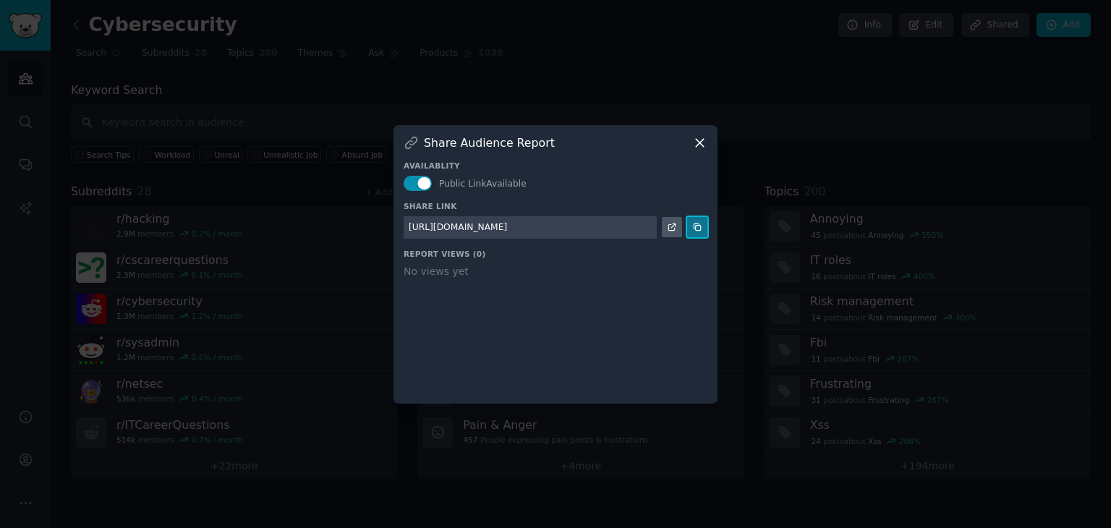
click at [693, 223] on icon at bounding box center [697, 227] width 10 height 10
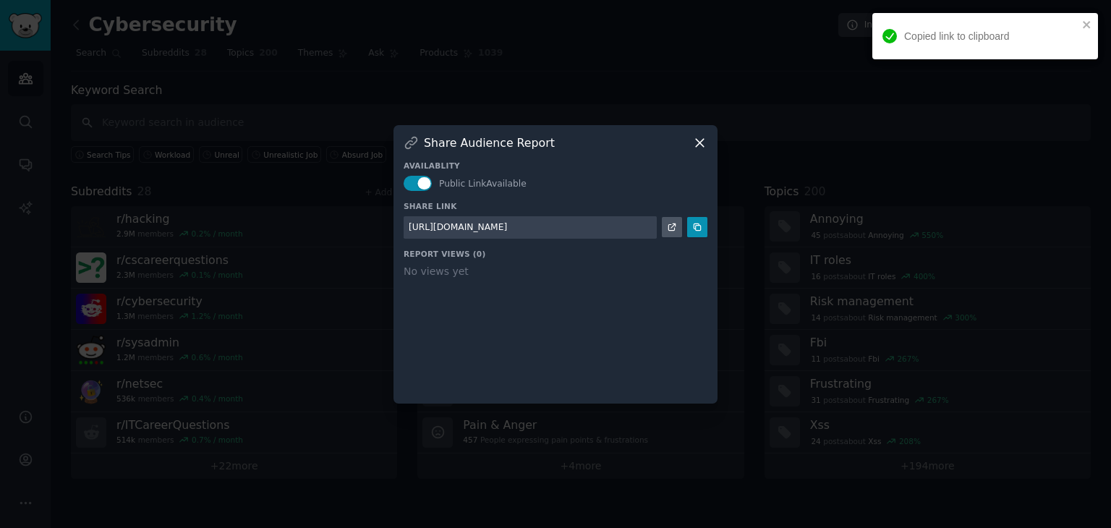
click at [697, 147] on icon at bounding box center [699, 142] width 15 height 15
